Goal: Check status: Check status

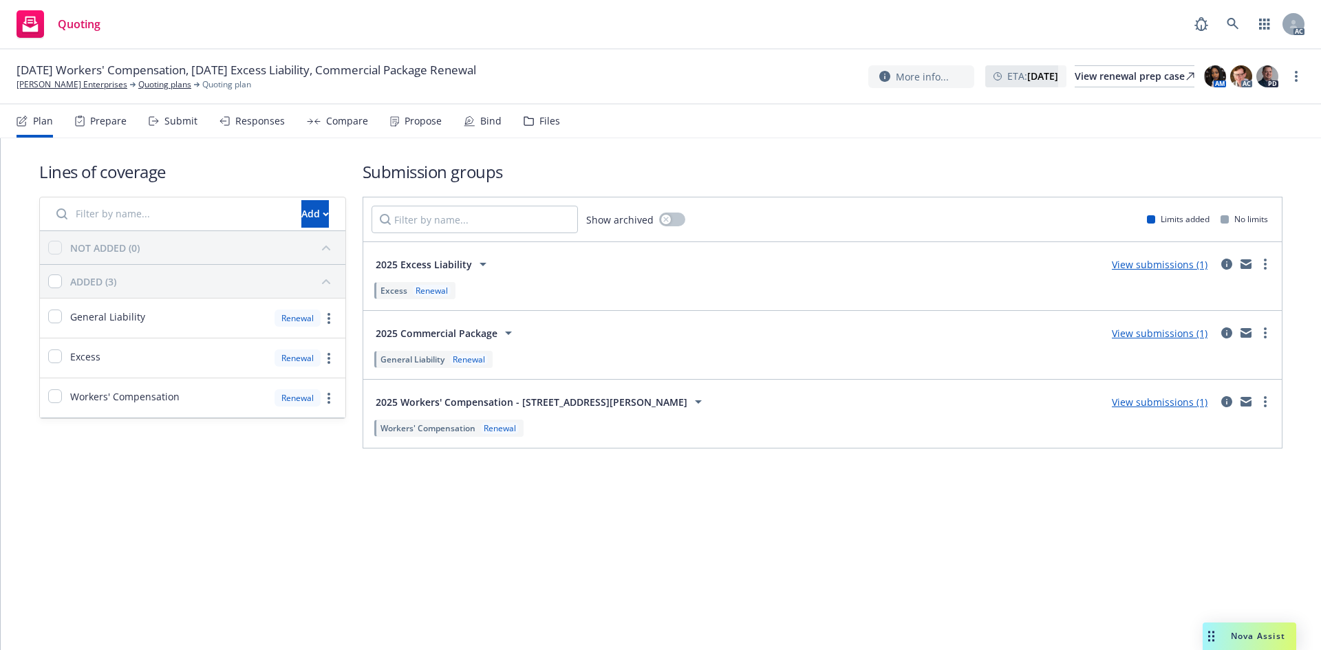
click at [190, 129] on div "Submit" at bounding box center [173, 121] width 49 height 33
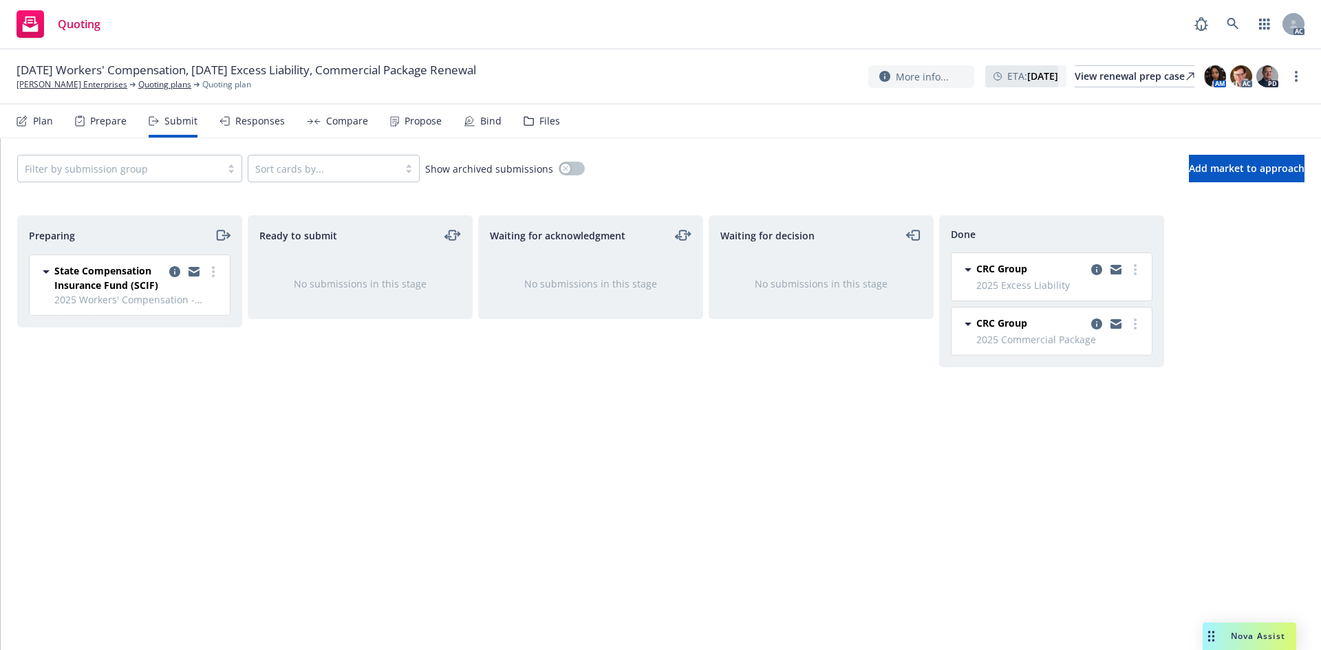
click at [253, 116] on div "Responses" at bounding box center [260, 121] width 50 height 11
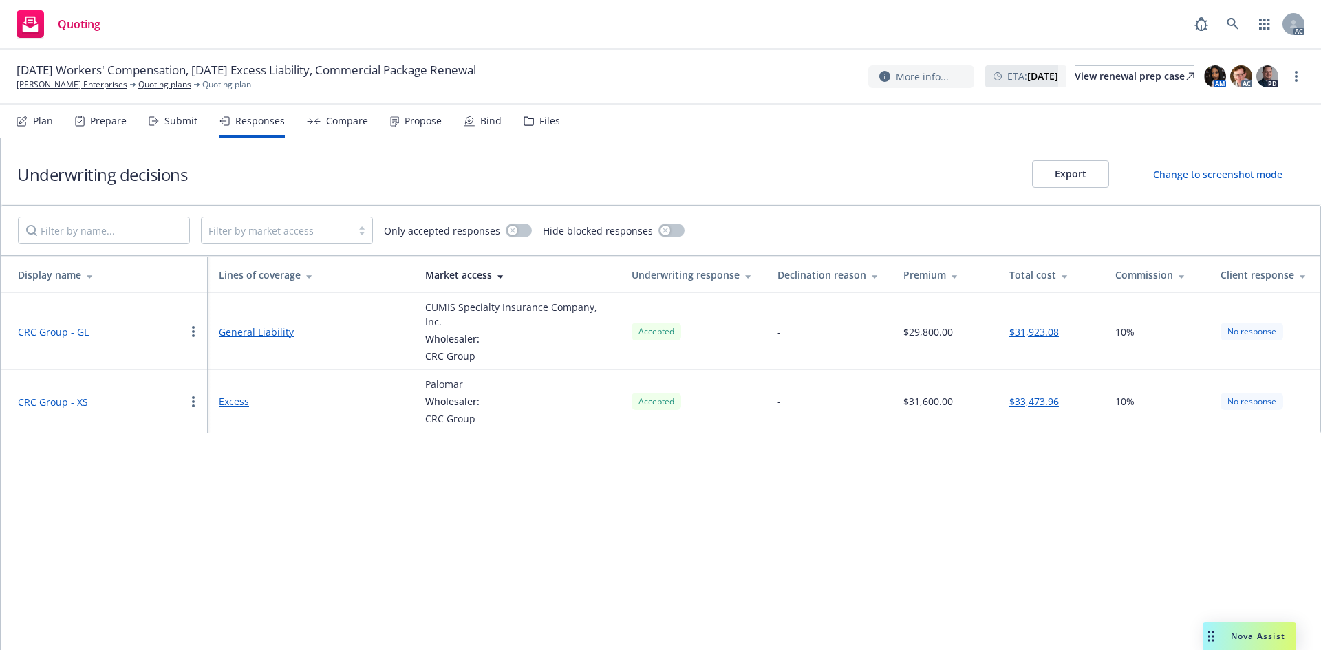
click at [326, 116] on div "Compare" at bounding box center [347, 121] width 42 height 11
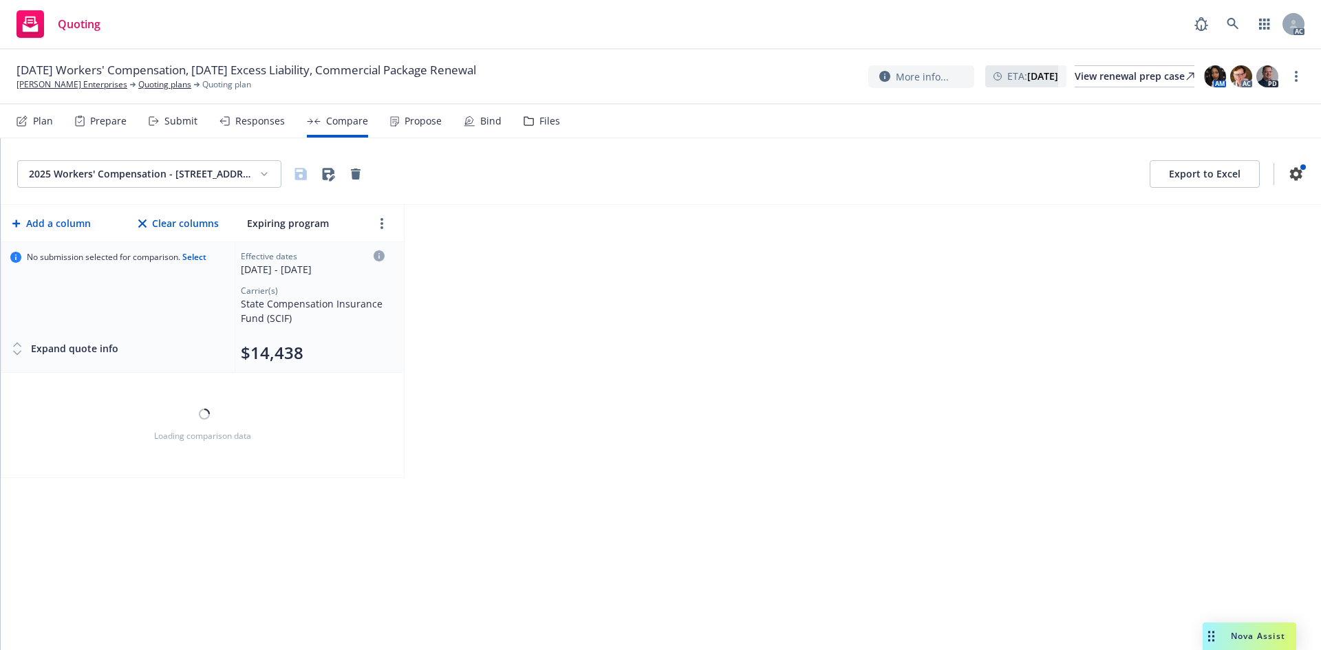
click at [409, 128] on div "Propose" at bounding box center [416, 121] width 52 height 33
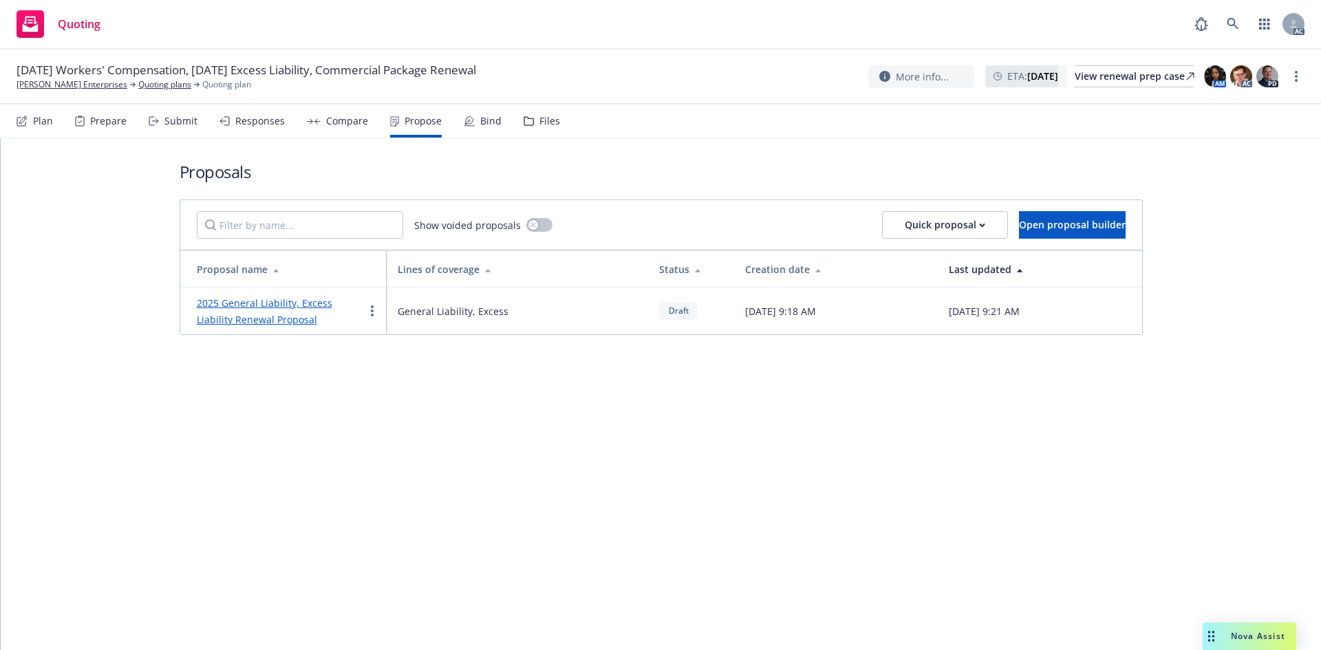
click at [296, 308] on link "2025 General Liability, Excess Liability Renewal Proposal" at bounding box center [265, 312] width 136 height 30
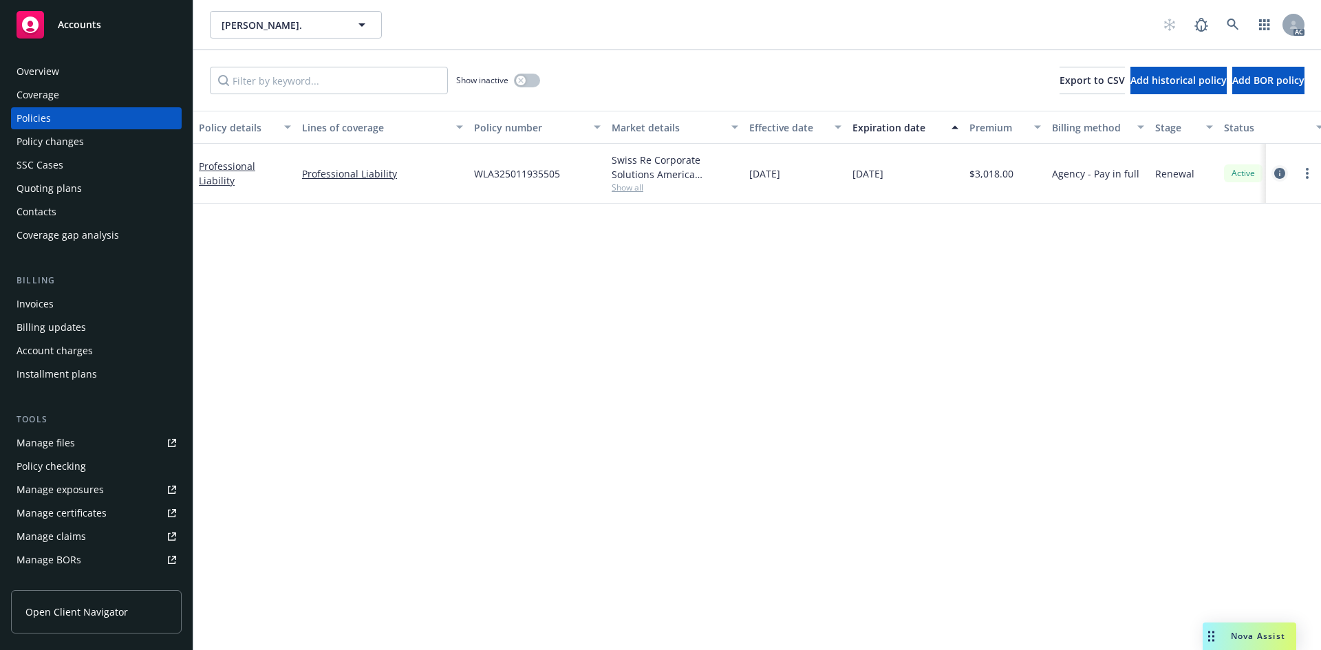
click at [1280, 173] on icon "circleInformation" at bounding box center [1280, 173] width 11 height 11
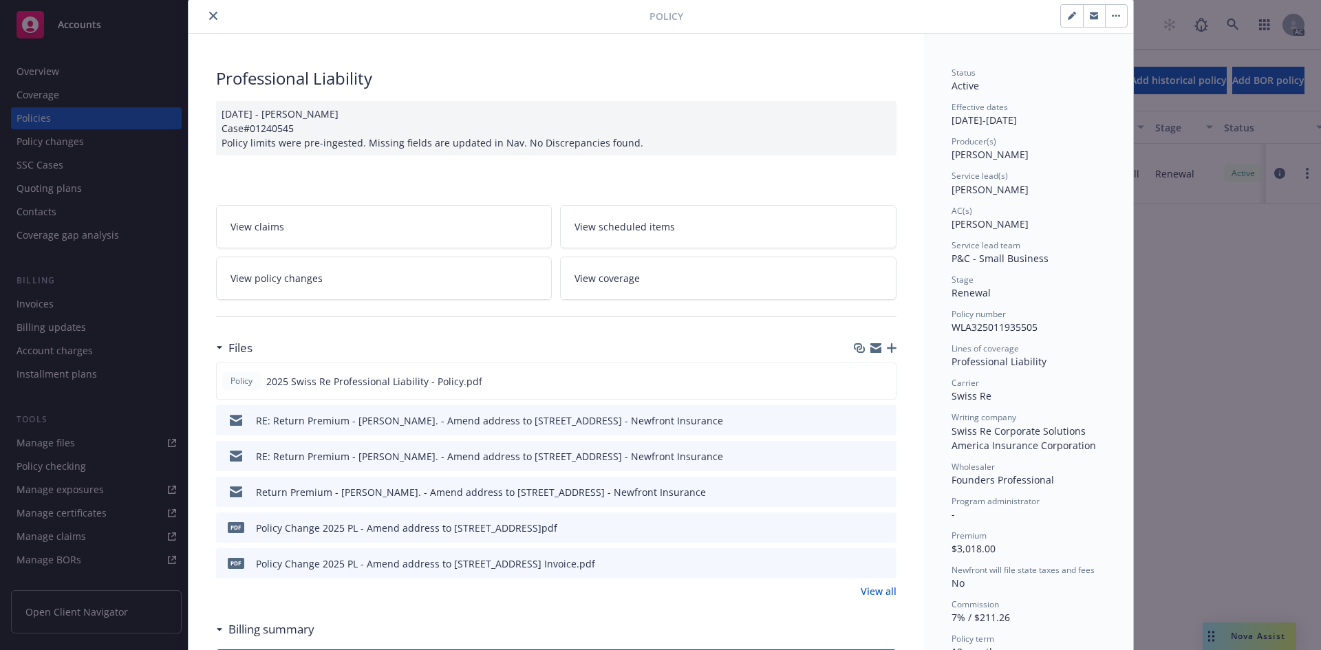
scroll to position [69, 0]
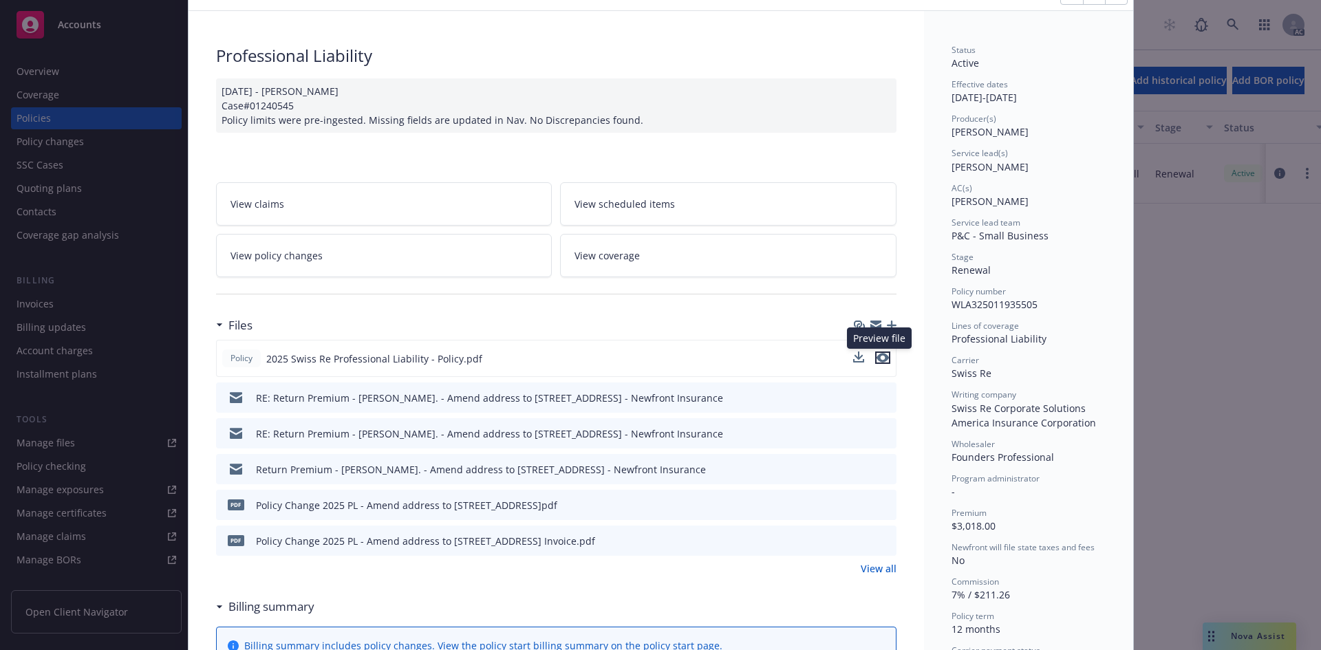
click at [880, 361] on icon "preview file" at bounding box center [883, 358] width 12 height 10
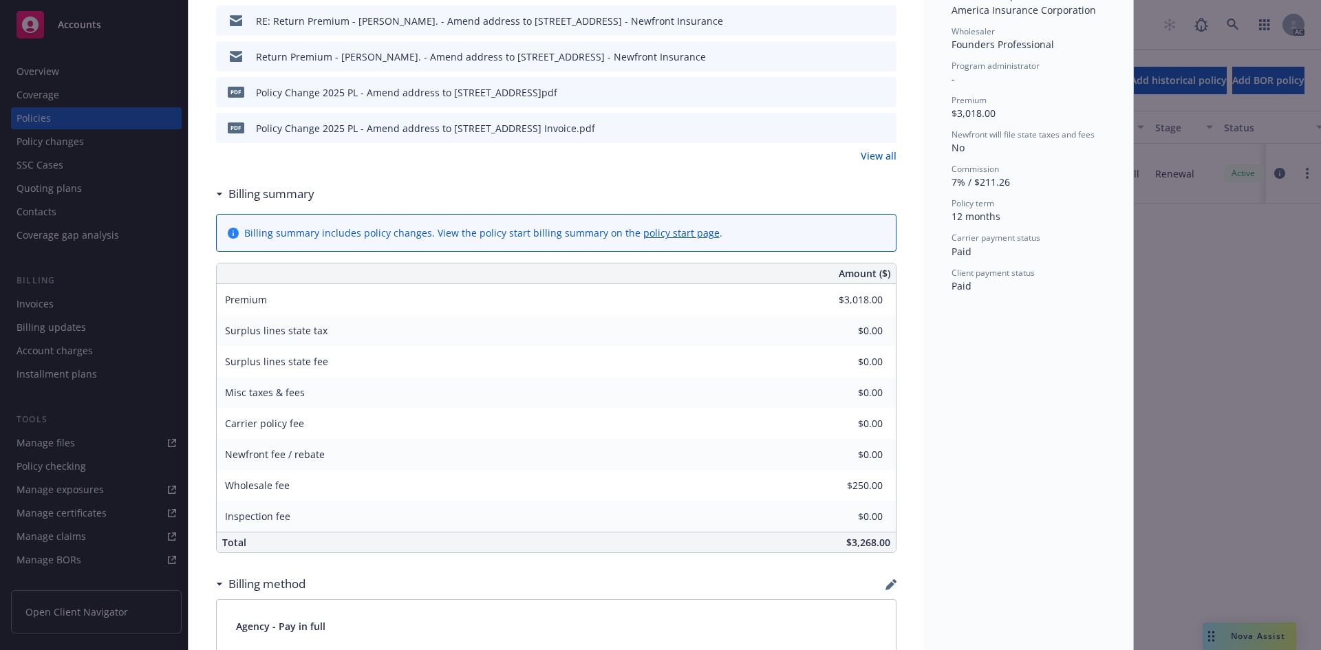
scroll to position [0, 0]
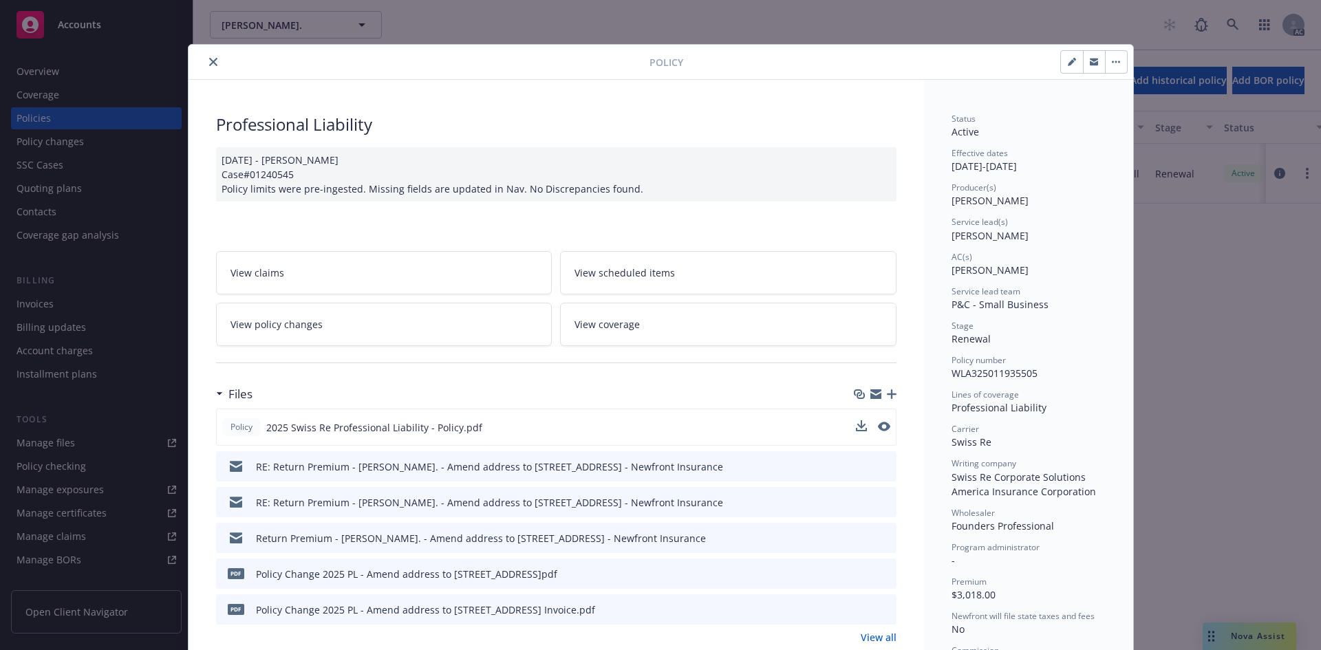
click at [209, 65] on icon "close" at bounding box center [213, 62] width 8 height 8
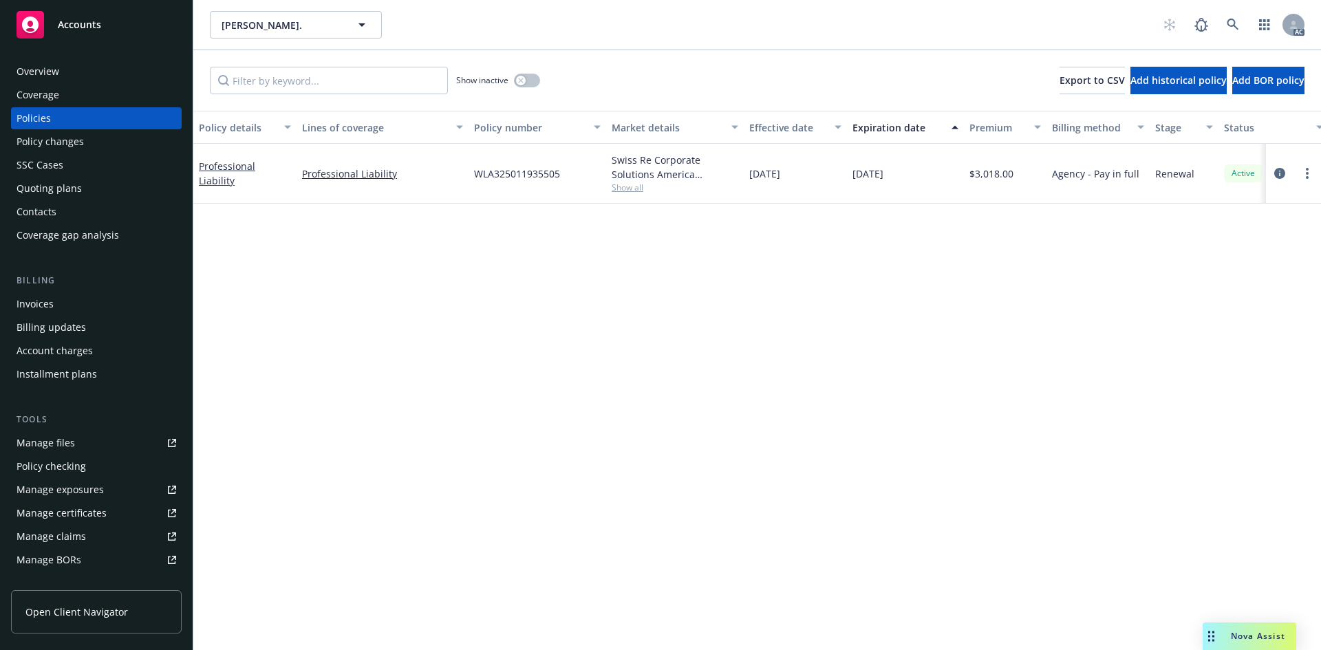
click at [70, 137] on div "Policy changes" at bounding box center [50, 142] width 67 height 22
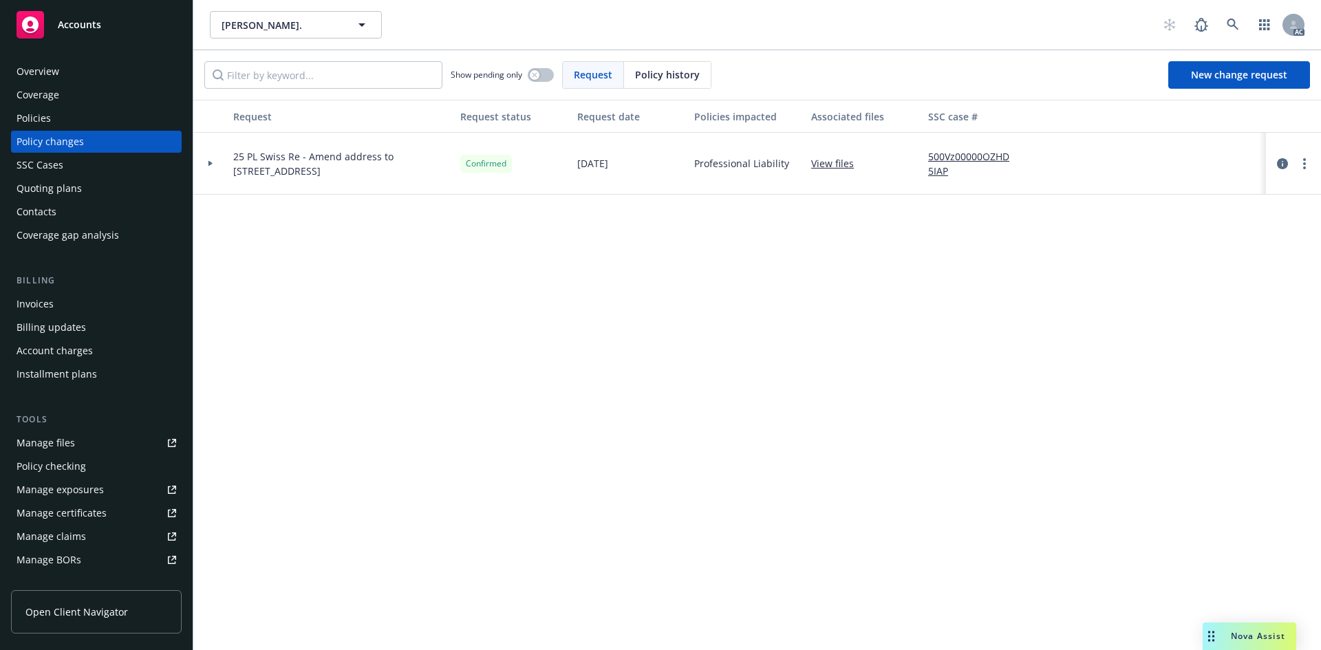
click at [213, 166] on div at bounding box center [210, 164] width 34 height 62
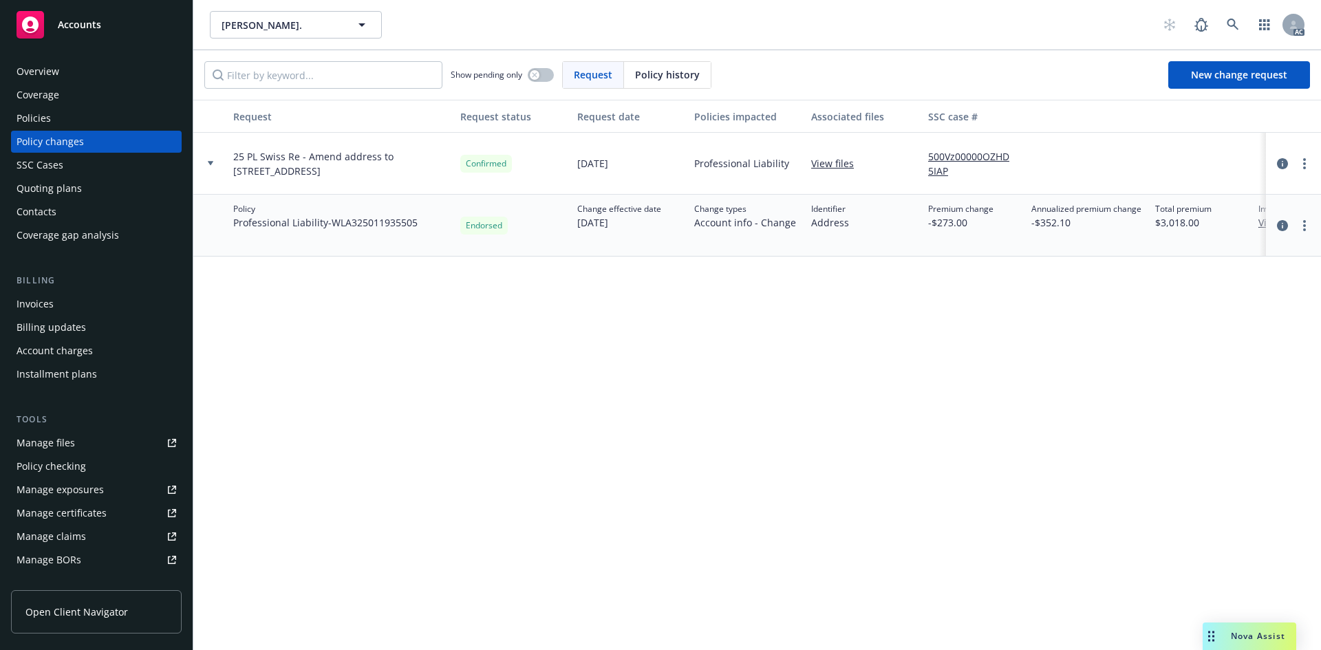
click at [218, 163] on div at bounding box center [210, 163] width 23 height 5
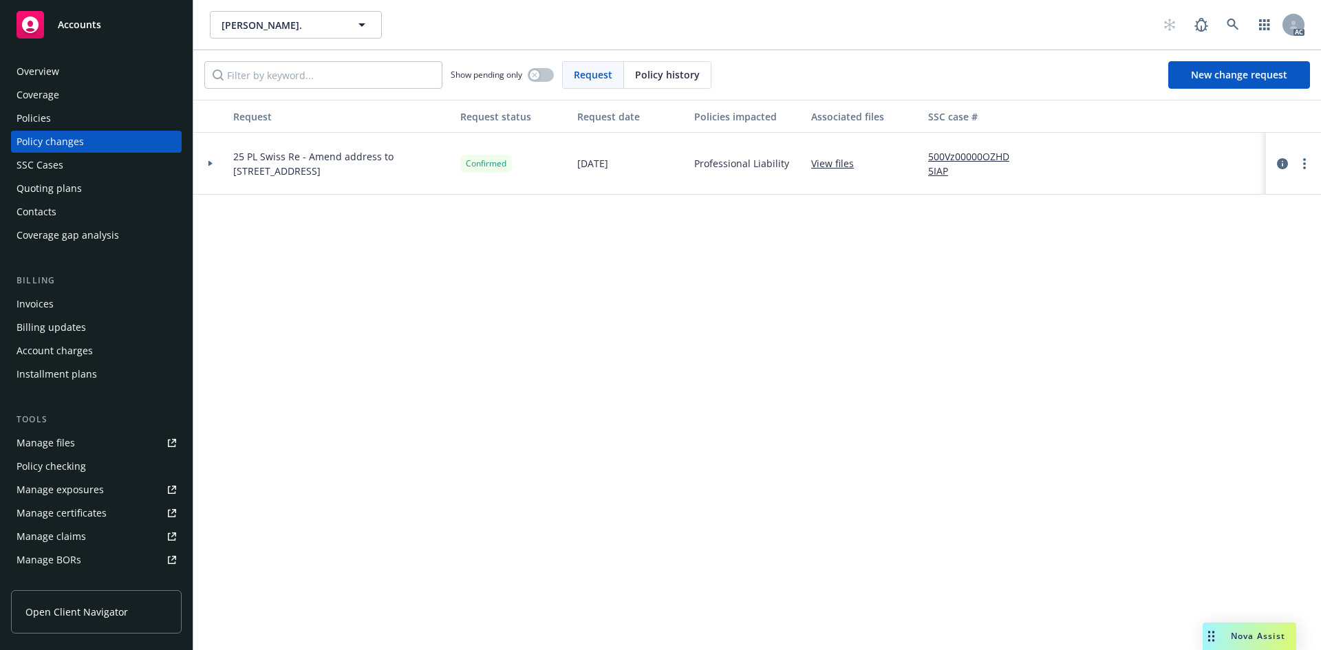
click at [63, 118] on div "Policies" at bounding box center [97, 118] width 160 height 22
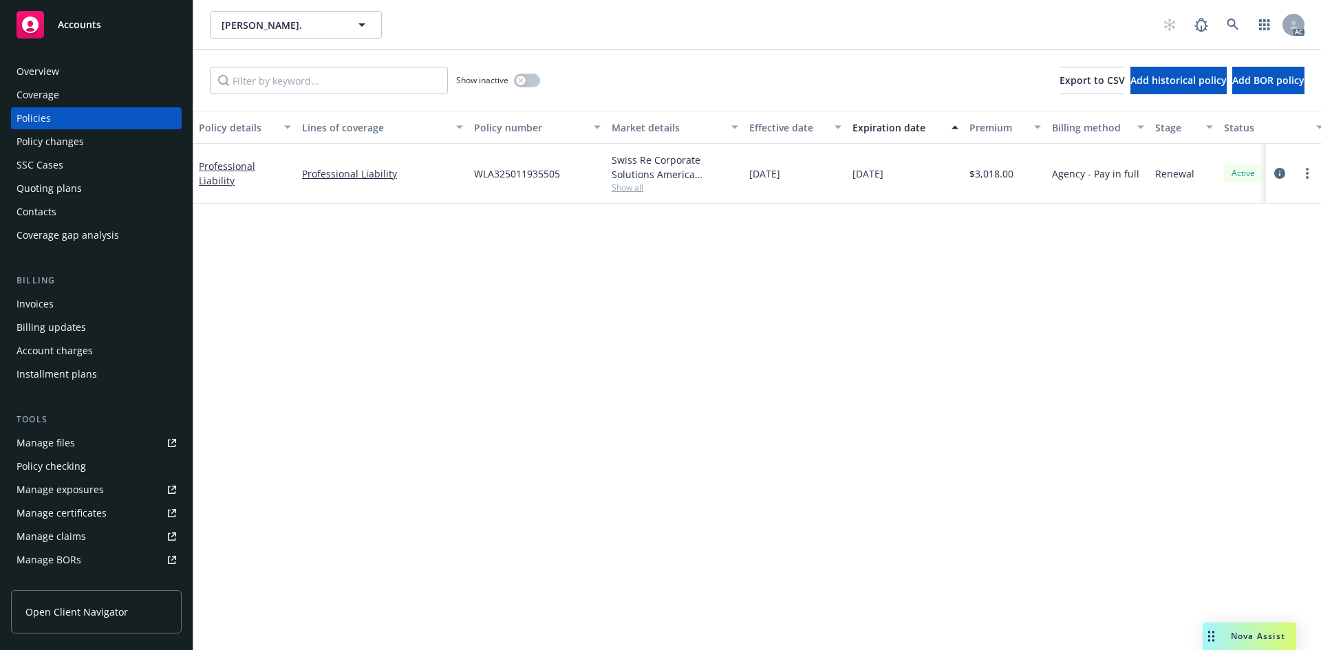
click at [106, 140] on div "Policy changes" at bounding box center [97, 142] width 160 height 22
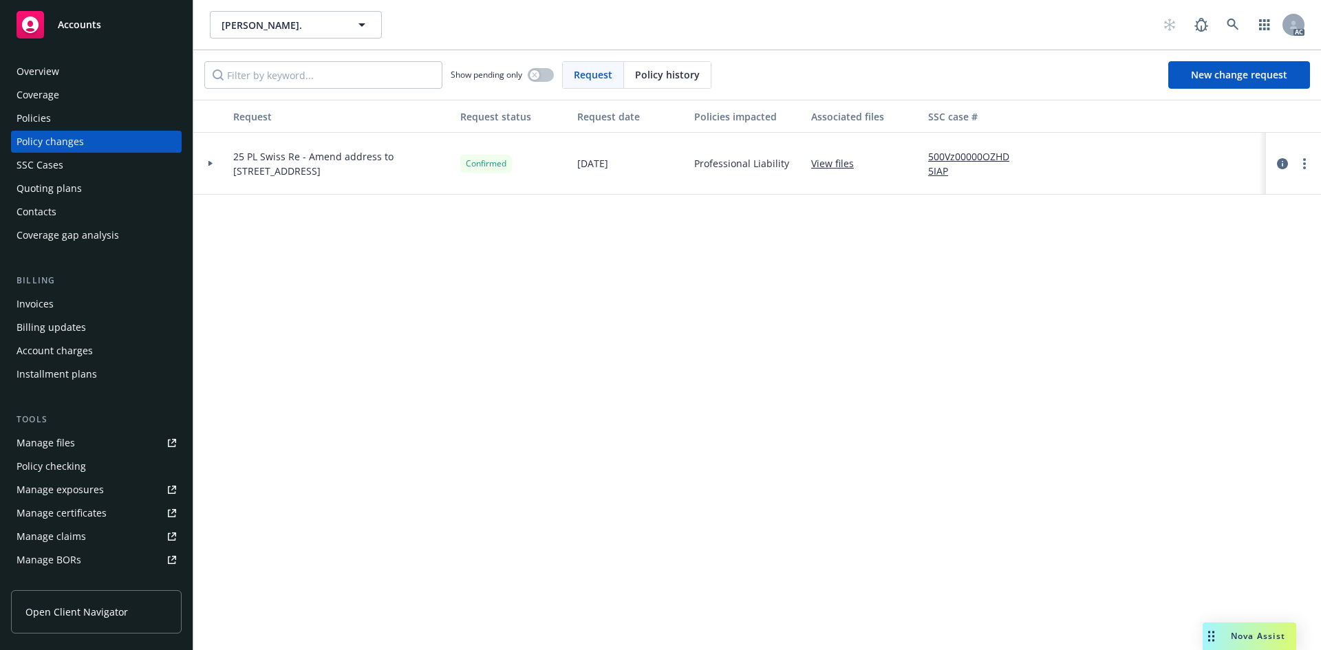
click at [421, 162] on span "25 PL Swiss Re - Amend address to [STREET_ADDRESS]" at bounding box center [341, 163] width 216 height 29
click at [381, 167] on span "25 PL Swiss Re - Amend address to [STREET_ADDRESS]" at bounding box center [341, 163] width 216 height 29
click at [292, 169] on span "25 PL Swiss Re - Amend address to [STREET_ADDRESS]" at bounding box center [341, 163] width 216 height 29
